Goal: Use online tool/utility: Utilize a website feature to perform a specific function

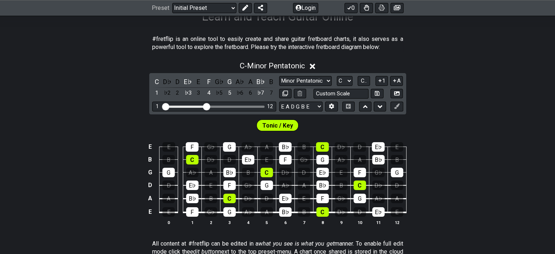
scroll to position [130, 0]
click at [207, 81] on div "F" at bounding box center [208, 82] width 9 height 10
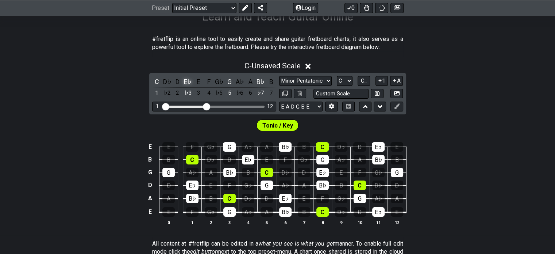
click at [188, 82] on div "E♭" at bounding box center [187, 82] width 9 height 10
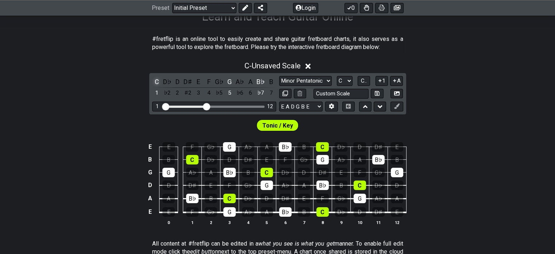
click at [155, 83] on div "C" at bounding box center [156, 82] width 9 height 10
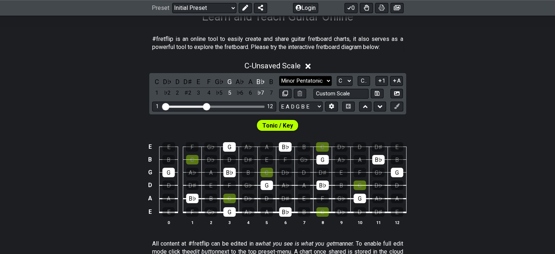
click at [302, 80] on select "Minor Pentatonic Click to edit Minor Pentatonic Major Pentatonic Minor Blues Ma…" at bounding box center [305, 81] width 53 height 10
select select "Major Pentatonic"
click at [279, 76] on select "Minor Pentatonic Click to edit Minor Pentatonic Major Pentatonic Minor Blues Ma…" at bounding box center [305, 81] width 53 height 10
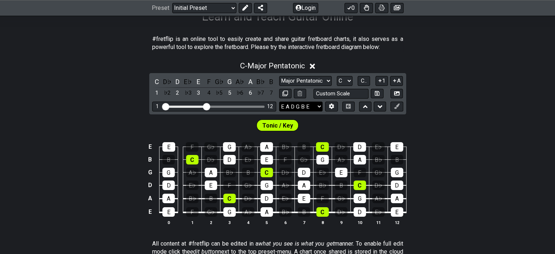
click at [308, 107] on select "E A D G B E E A D G B E E A D G B E B E A D F♯ B A D G C E A D A D G B E E♭ A♭ …" at bounding box center [300, 106] width 43 height 10
click at [292, 84] on select "Minor Pentatonic Click to edit Minor Pentatonic Major Pentatonic Minor Blues Ma…" at bounding box center [305, 81] width 53 height 10
click at [342, 81] on select "A♭ A A♯ B♭ B C C♯ D♭ D D♯ E♭ E F F♯ G♭ G G♯" at bounding box center [345, 81] width 16 height 10
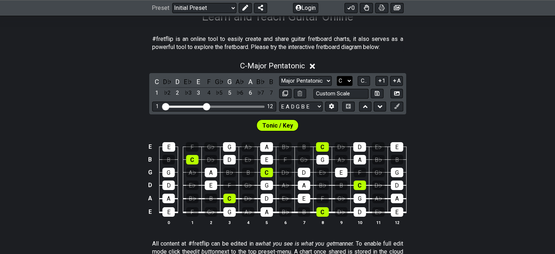
select select "G"
click at [337, 76] on select "A♭ A A♯ B♭ B C C♯ D♭ D D♯ E♭ E F F♯ G♭ G G♯" at bounding box center [345, 81] width 16 height 10
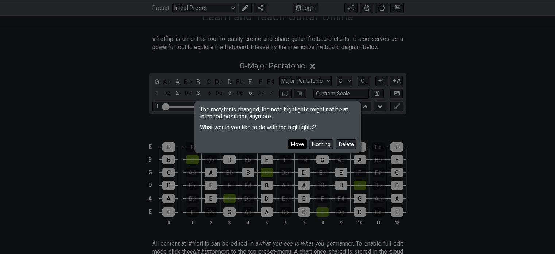
click at [300, 146] on button "Move" at bounding box center [297, 144] width 19 height 10
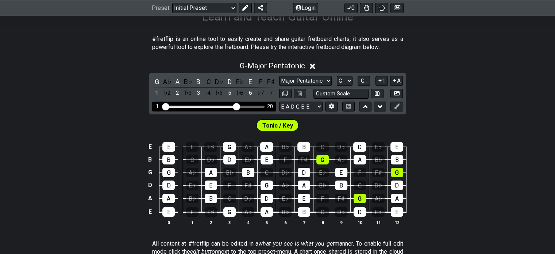
drag, startPoint x: 207, startPoint y: 107, endPoint x: 236, endPoint y: 110, distance: 28.7
click at [236, 106] on input "Visible fret range" at bounding box center [214, 106] width 104 height 0
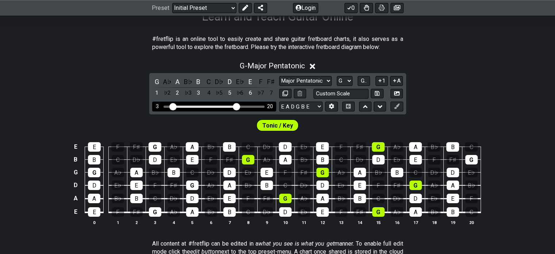
drag, startPoint x: 166, startPoint y: 107, endPoint x: 172, endPoint y: 105, distance: 6.1
click at [172, 106] on input "Visible fret range" at bounding box center [214, 106] width 104 height 0
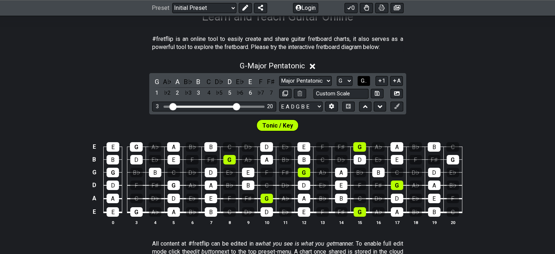
click at [364, 78] on span "G.." at bounding box center [364, 80] width 6 height 7
click at [363, 80] on span "1..7" at bounding box center [364, 80] width 9 height 7
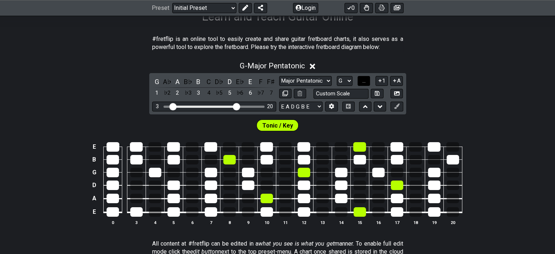
click at [363, 80] on span "..." at bounding box center [363, 80] width 3 height 7
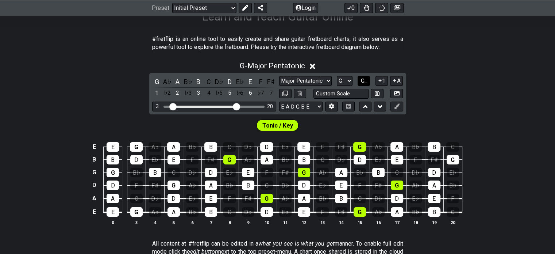
click at [363, 80] on span "G.." at bounding box center [364, 80] width 6 height 7
click at [363, 80] on span "1..7" at bounding box center [364, 80] width 9 height 7
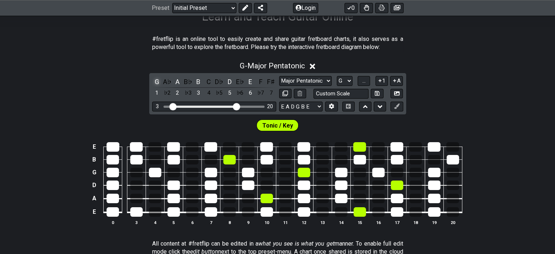
click at [157, 80] on div "G" at bounding box center [156, 82] width 9 height 10
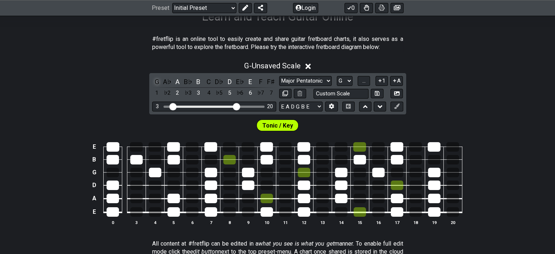
click at [157, 80] on div "G" at bounding box center [156, 82] width 9 height 10
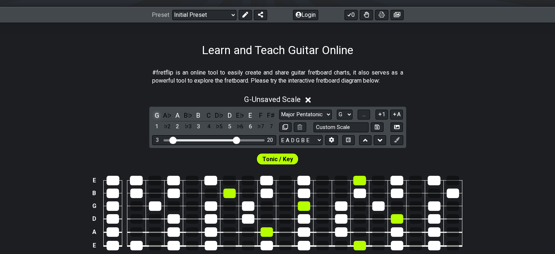
scroll to position [96, 0]
